Goal: Navigation & Orientation: Find specific page/section

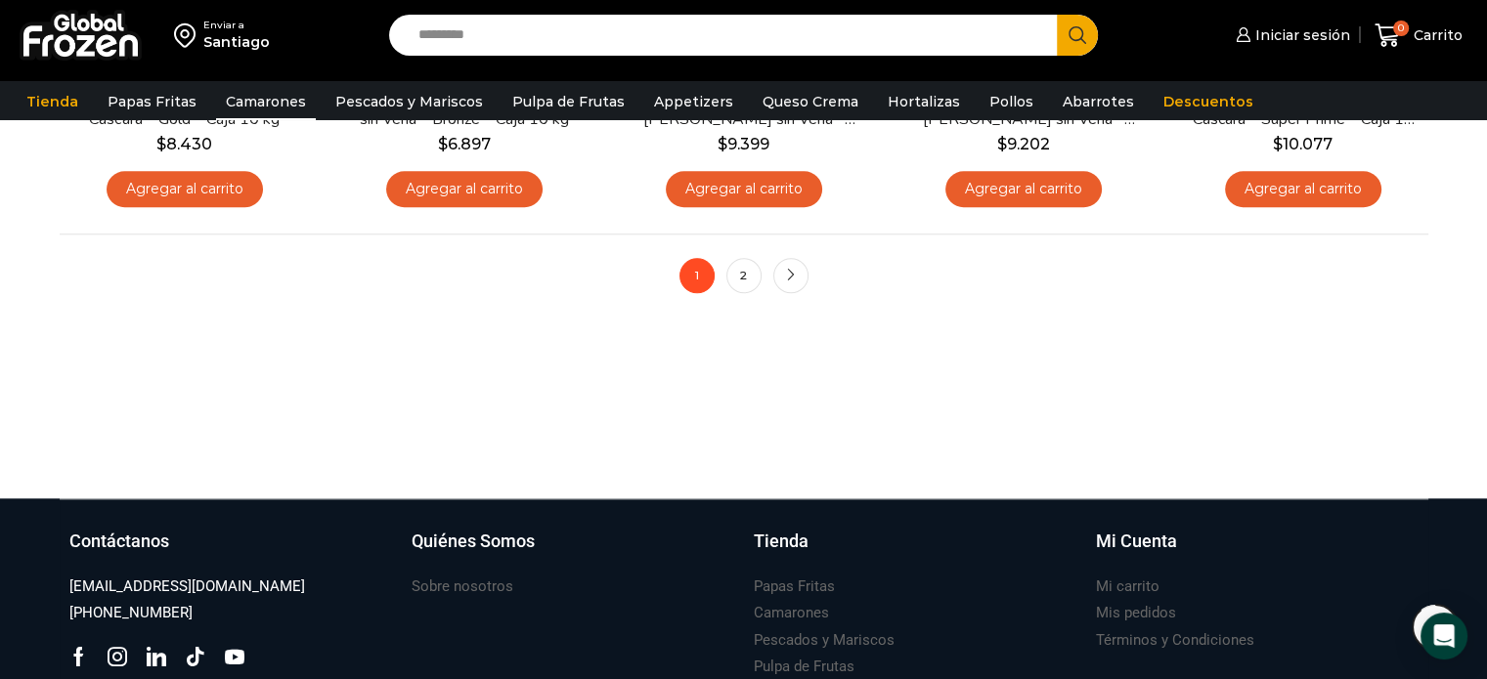
scroll to position [1760, 0]
click at [747, 277] on link "2" at bounding box center [743, 275] width 35 height 35
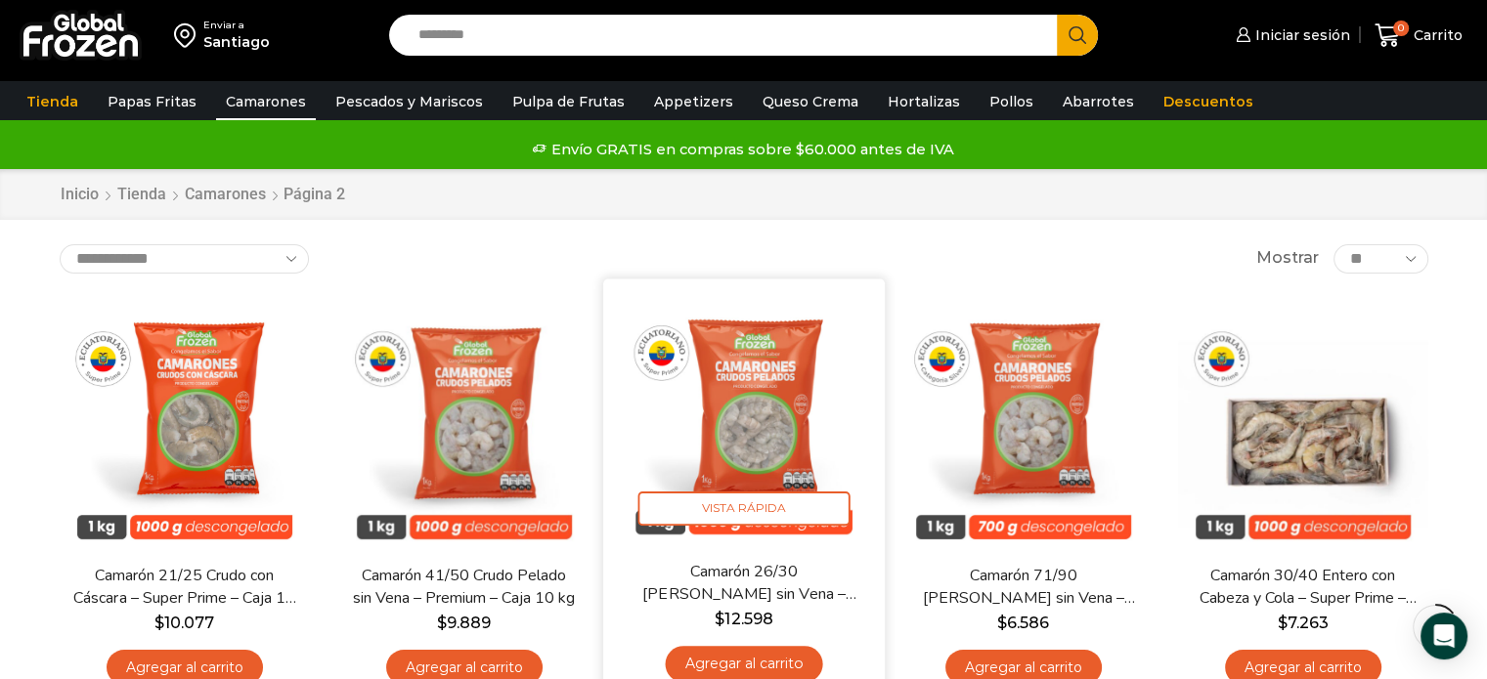
scroll to position [391, 0]
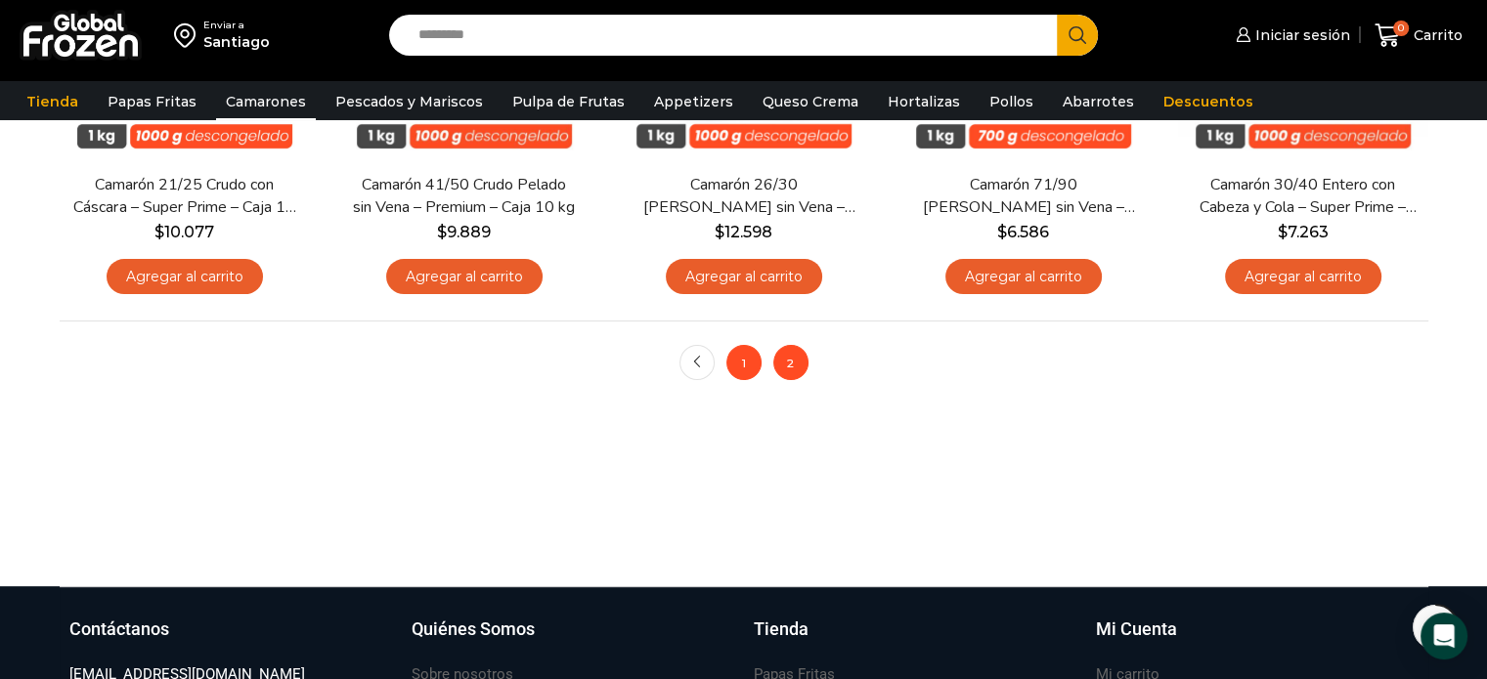
click at [746, 374] on link "1" at bounding box center [743, 362] width 35 height 35
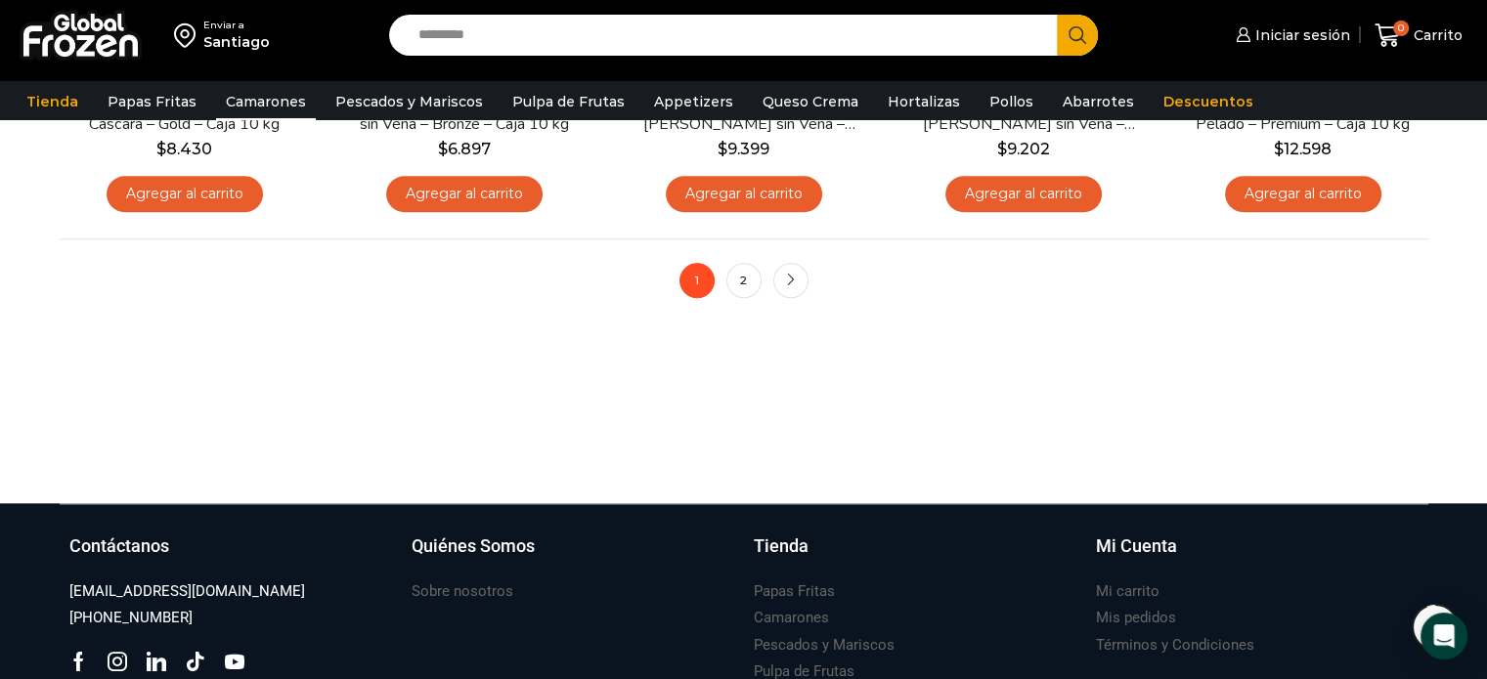
scroll to position [1858, 0]
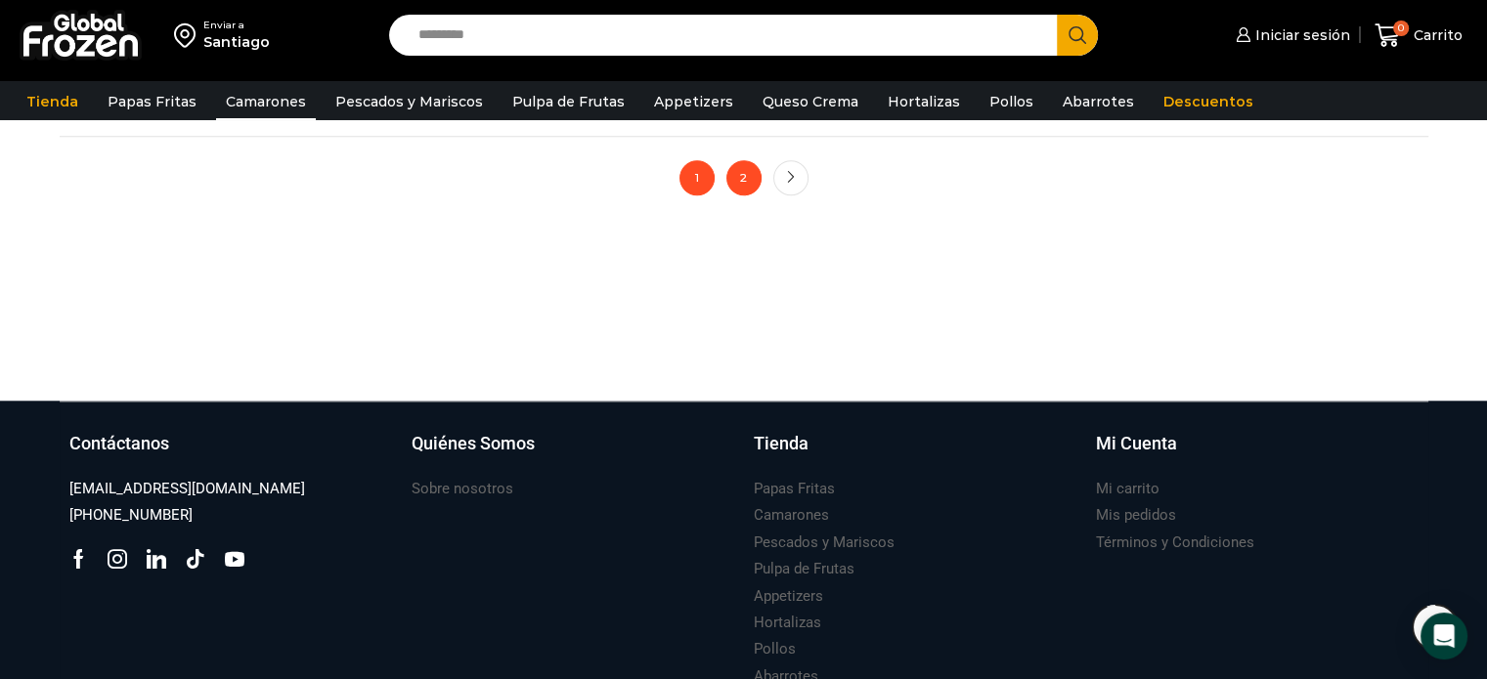
click at [743, 185] on link "2" at bounding box center [743, 177] width 35 height 35
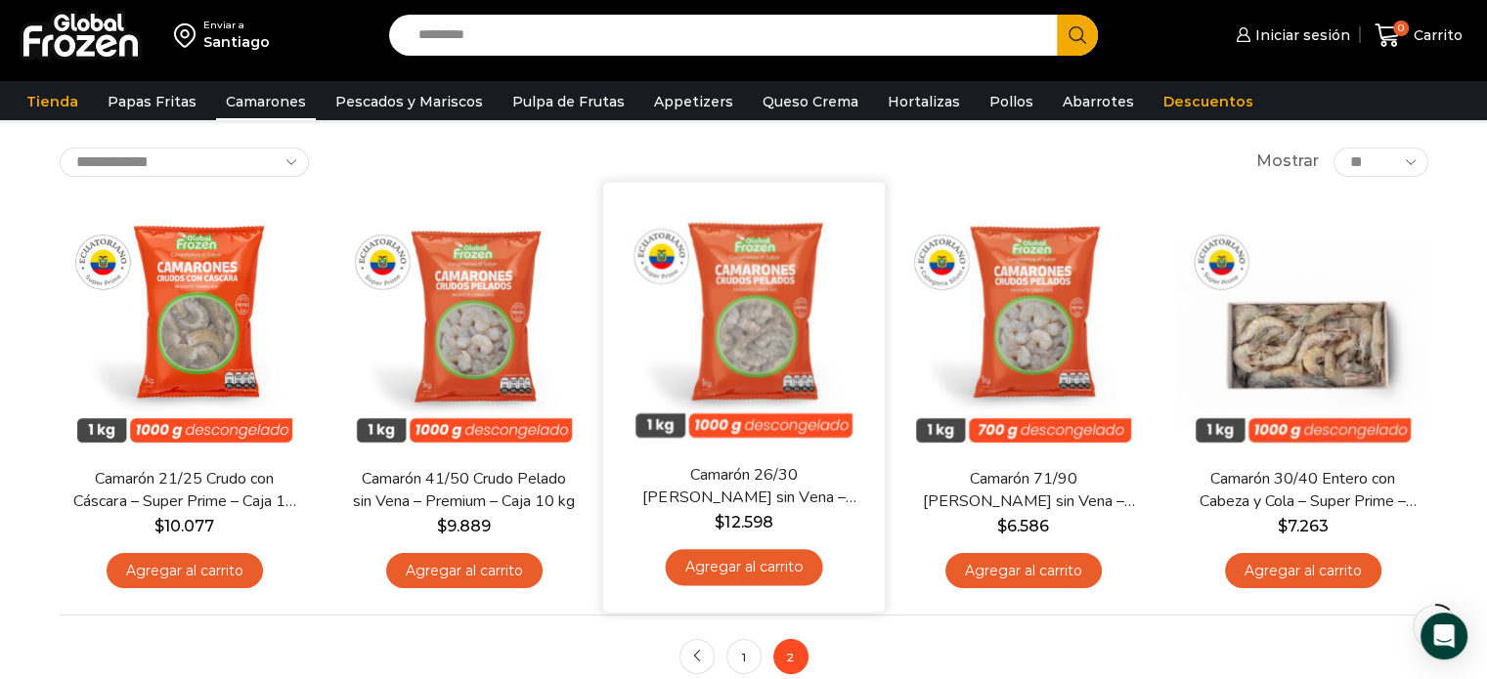
scroll to position [98, 0]
